Goal: Go to known website: Access a specific website the user already knows

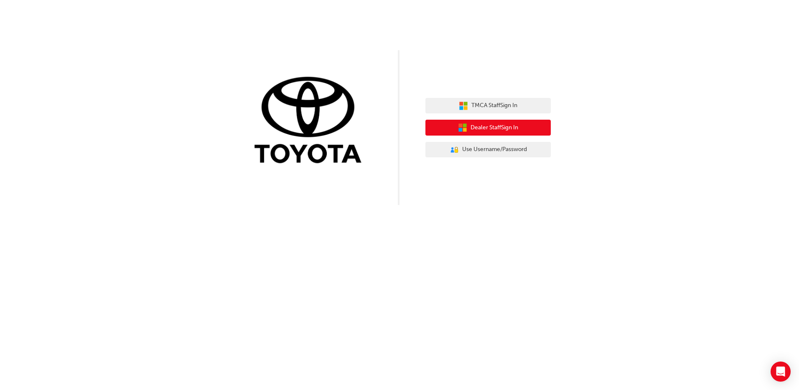
click at [475, 130] on span "Dealer Staff Sign In" at bounding box center [495, 128] width 48 height 10
